Goal: Navigation & Orientation: Find specific page/section

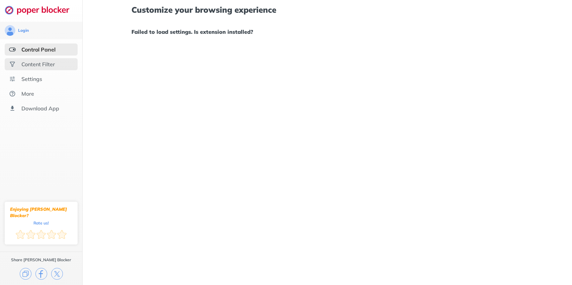
click at [35, 65] on div "Content Filter" at bounding box center [37, 64] width 33 height 7
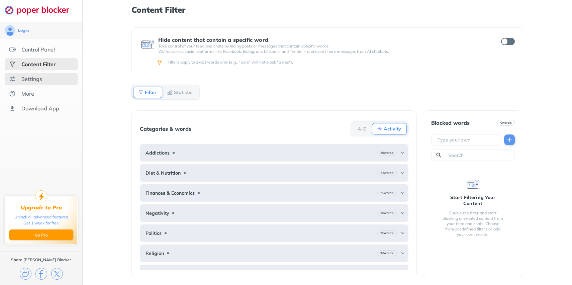
click at [35, 78] on div "Settings" at bounding box center [31, 79] width 21 height 7
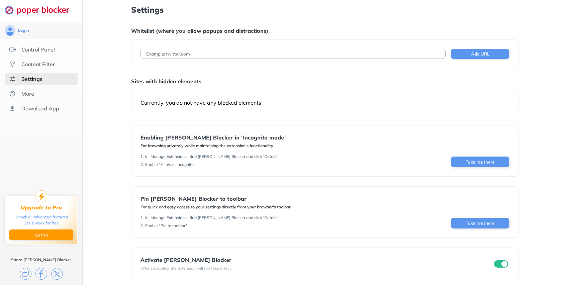
scroll to position [5, 0]
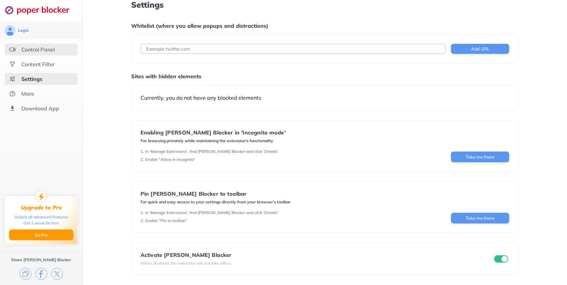
click at [37, 52] on div "Control Panel" at bounding box center [37, 49] width 33 height 7
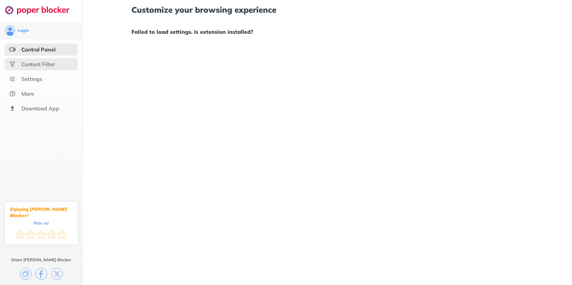
click at [38, 64] on div "Content Filter" at bounding box center [37, 64] width 33 height 7
